Goal: Task Accomplishment & Management: Use online tool/utility

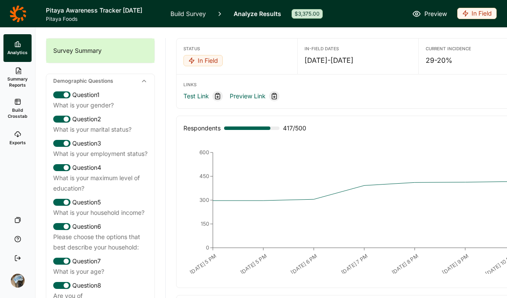
click at [469, 12] on div "In Field" at bounding box center [476, 13] width 39 height 11
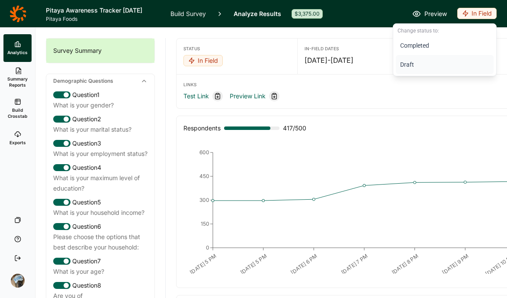
click at [408, 66] on button "Draft" at bounding box center [445, 64] width 98 height 19
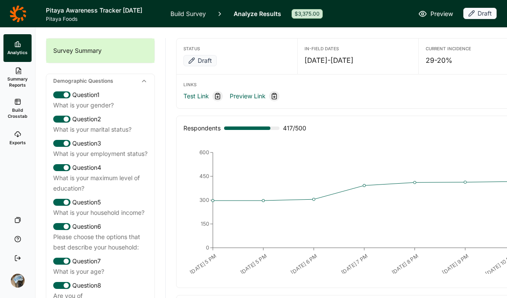
click at [182, 13] on link "Build Survey" at bounding box center [188, 13] width 35 height 27
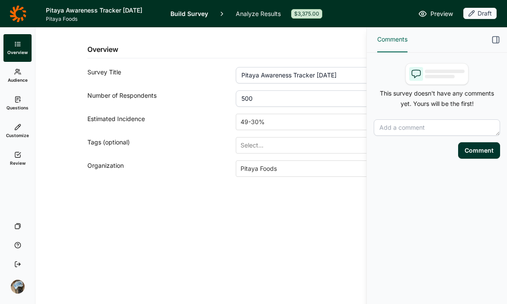
click at [24, 155] on link "Review" at bounding box center [17, 159] width 28 height 28
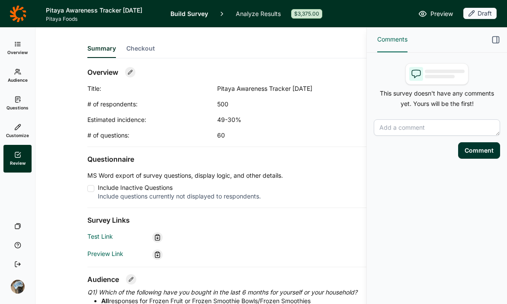
click at [498, 38] on icon "button" at bounding box center [496, 39] width 9 height 9
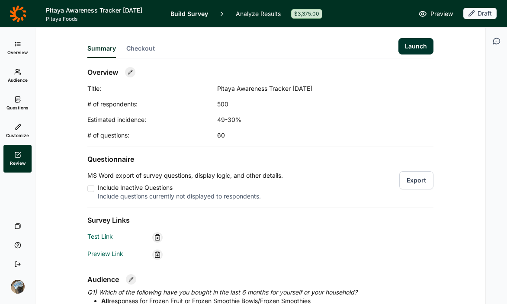
click at [409, 45] on button "Launch" at bounding box center [416, 46] width 35 height 16
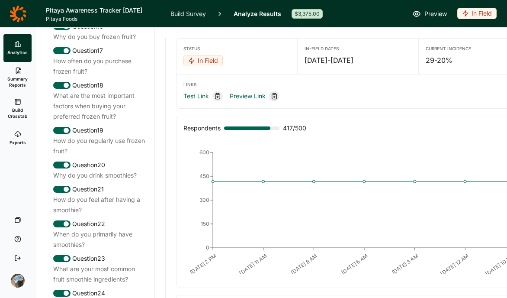
scroll to position [1076, 0]
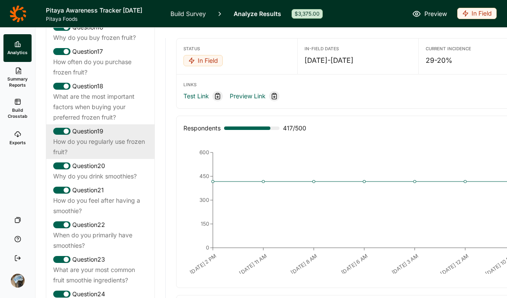
click at [97, 157] on div "How do you regularly use frozen fruit?" at bounding box center [100, 146] width 94 height 21
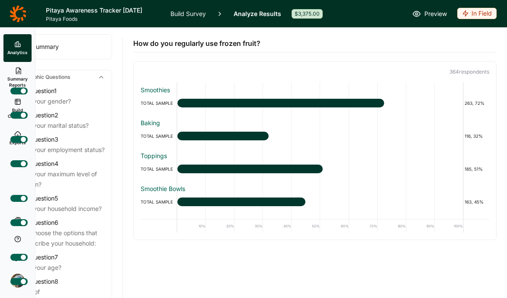
scroll to position [0, 0]
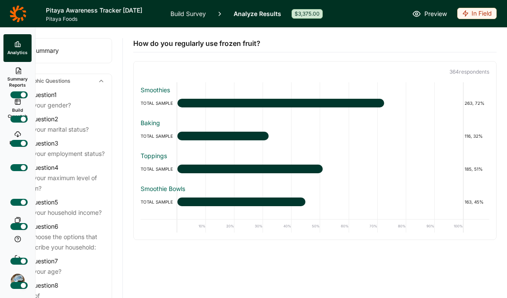
click at [243, 16] on link "Analyze Results" at bounding box center [258, 13] width 48 height 27
click at [264, 10] on link "Analyze Results" at bounding box center [258, 13] width 48 height 27
click at [339, 16] on div "Preview In Field" at bounding box center [415, 14] width 164 height 12
click at [196, 15] on link "Build Survey" at bounding box center [188, 13] width 35 height 27
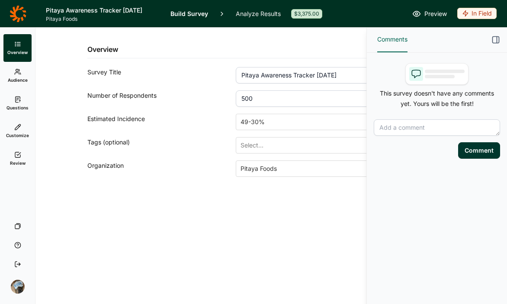
click at [248, 15] on link "Analyze Results" at bounding box center [258, 13] width 45 height 27
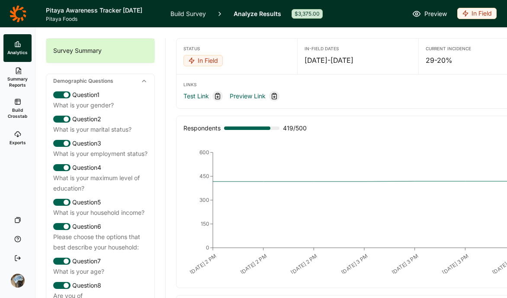
click at [15, 48] on link "Analytics" at bounding box center [17, 48] width 28 height 28
